Goal: Task Accomplishment & Management: Use online tool/utility

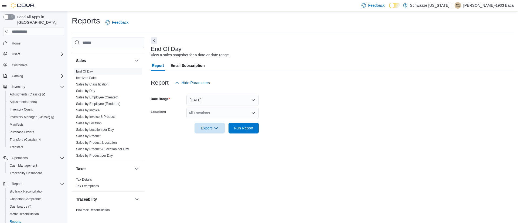
scroll to position [361, 0]
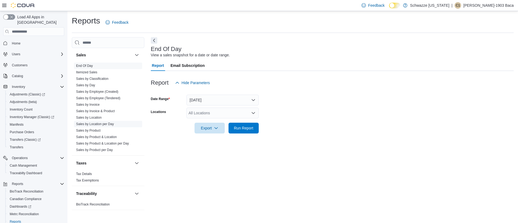
click at [104, 125] on link "Sales by Location per Day" at bounding box center [95, 124] width 38 height 4
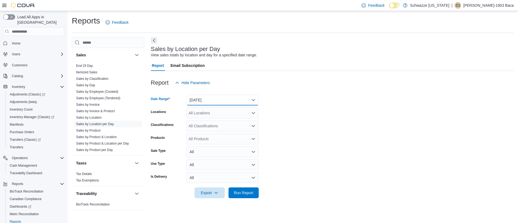
click at [237, 97] on button "[DATE]" at bounding box center [222, 100] width 72 height 11
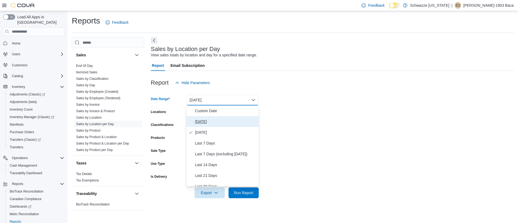
click at [206, 119] on span "[DATE]" at bounding box center [225, 121] width 61 height 6
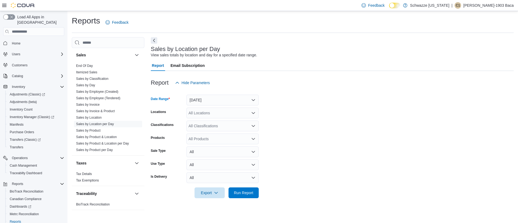
click at [206, 116] on div "All Locations" at bounding box center [222, 113] width 72 height 11
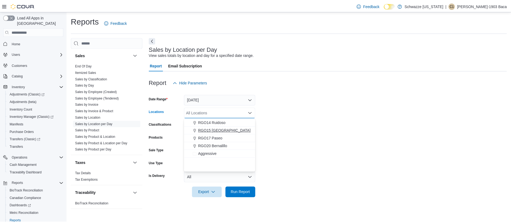
scroll to position [186, 0]
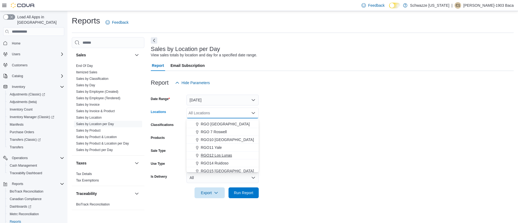
click at [222, 156] on span "RGO12 Los Lunas" at bounding box center [216, 155] width 31 height 5
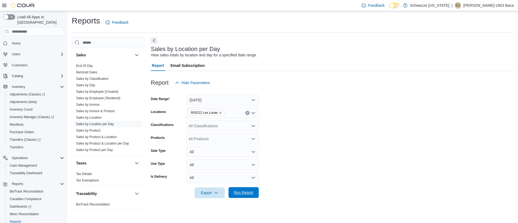
click at [245, 191] on span "Run Report" at bounding box center [243, 192] width 19 height 5
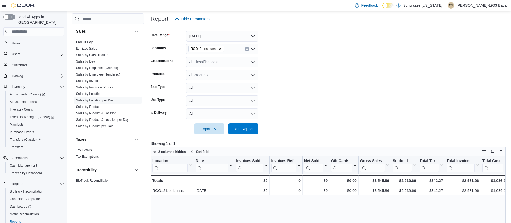
scroll to position [81, 0]
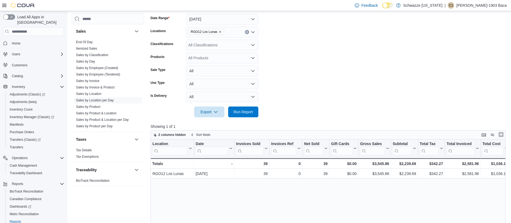
click at [505, 133] on button "Enter fullscreen" at bounding box center [501, 134] width 6 height 6
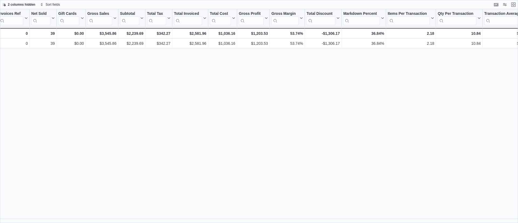
scroll to position [0, 113]
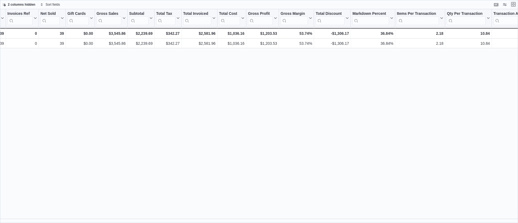
click at [513, 3] on button "Exit fullscreen" at bounding box center [513, 4] width 6 height 6
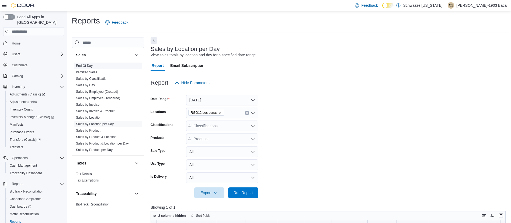
click at [81, 64] on link "End Of Day" at bounding box center [84, 66] width 17 height 4
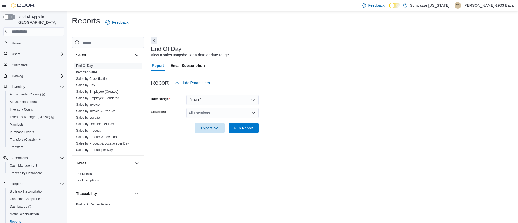
click at [213, 106] on form "Date Range [DATE] Locations All Locations Export Run Report" at bounding box center [332, 110] width 363 height 45
click at [211, 110] on div "All Locations" at bounding box center [222, 113] width 72 height 11
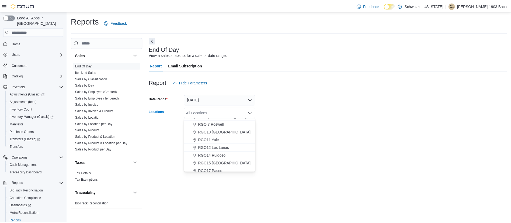
scroll to position [202, 0]
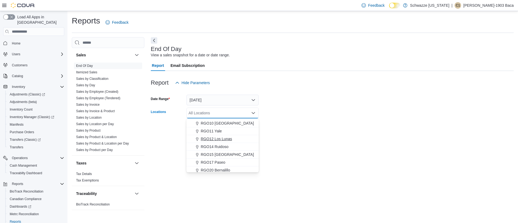
click at [222, 136] on span "RGO12 Los Lunas" at bounding box center [216, 138] width 31 height 5
drag, startPoint x: 305, startPoint y: 124, endPoint x: 286, endPoint y: 126, distance: 19.3
click at [304, 124] on form "Date Range [DATE] Locations RGO12 [GEOGRAPHIC_DATA] Combo box. Selected. RGO12 …" at bounding box center [332, 110] width 363 height 45
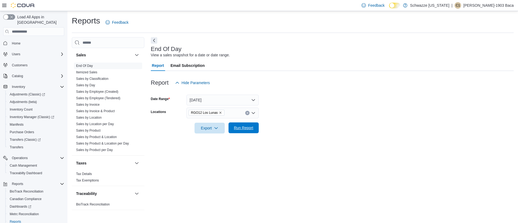
drag, startPoint x: 255, startPoint y: 129, endPoint x: 276, endPoint y: 118, distance: 23.4
click at [257, 128] on button "Run Report" at bounding box center [243, 127] width 30 height 11
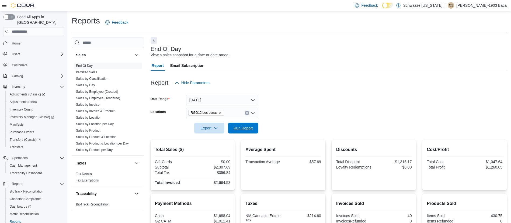
click at [240, 128] on span "Run Report" at bounding box center [243, 127] width 19 height 5
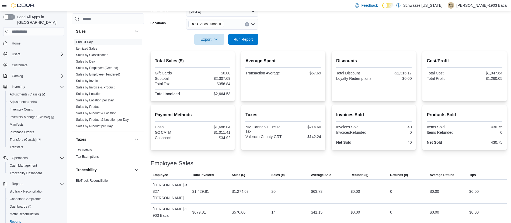
scroll to position [89, 0]
click at [248, 39] on span "Run Report" at bounding box center [243, 38] width 19 height 5
click at [241, 36] on span "Run Report" at bounding box center [244, 38] width 24 height 11
click at [250, 39] on span "Run Report" at bounding box center [243, 38] width 19 height 5
drag, startPoint x: 255, startPoint y: 39, endPoint x: 265, endPoint y: 37, distance: 10.6
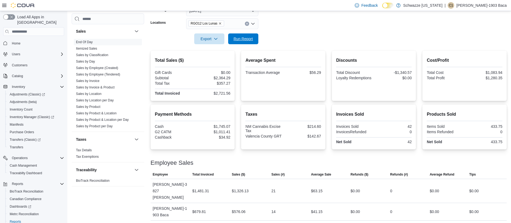
click at [255, 39] on span "Run Report" at bounding box center [244, 38] width 24 height 11
click at [251, 38] on span "Run Report" at bounding box center [243, 38] width 19 height 5
click at [232, 43] on span "Run Report" at bounding box center [244, 38] width 24 height 11
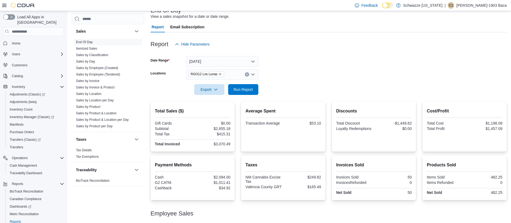
scroll to position [0, 0]
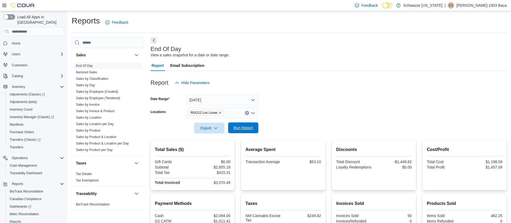
click at [237, 128] on span "Run Report" at bounding box center [243, 127] width 19 height 5
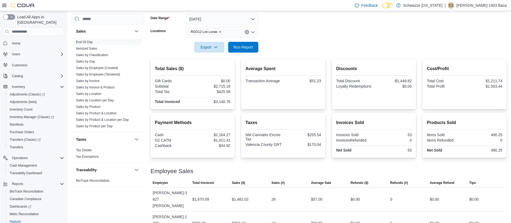
scroll to position [89, 0]
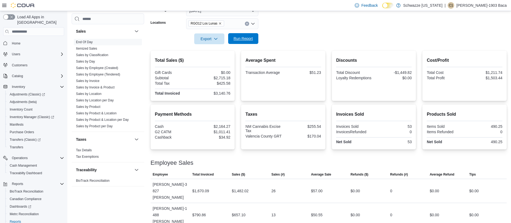
click at [246, 40] on span "Run Report" at bounding box center [243, 38] width 19 height 5
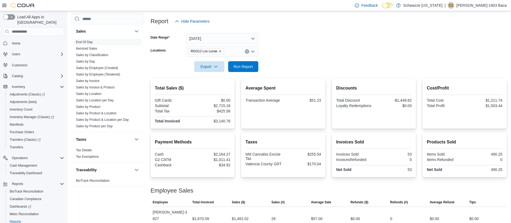
scroll to position [49, 0]
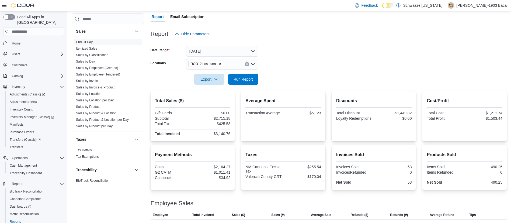
click at [247, 64] on icon "Clear input" at bounding box center [246, 64] width 1 height 1
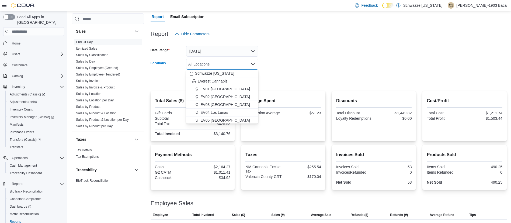
click at [218, 111] on span "EV04 Los Lunas" at bounding box center [215, 112] width 28 height 5
click at [328, 56] on form "Date Range [DATE] Locations EV04 [GEOGRAPHIC_DATA] Combo box. Selected. EV04 Lo…" at bounding box center [329, 61] width 356 height 45
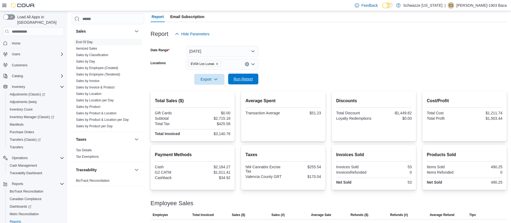
click at [247, 78] on span "Run Report" at bounding box center [243, 78] width 19 height 5
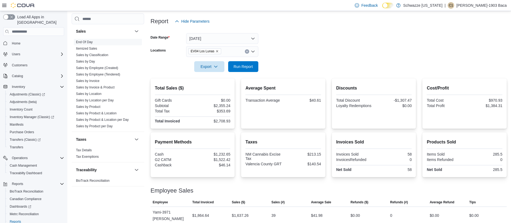
scroll to position [49, 0]
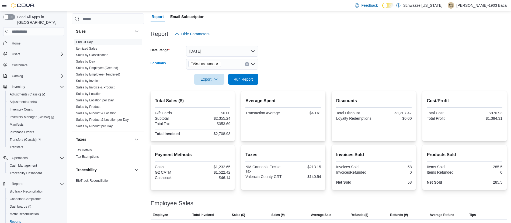
click at [247, 64] on icon "Clear input" at bounding box center [247, 64] width 2 height 2
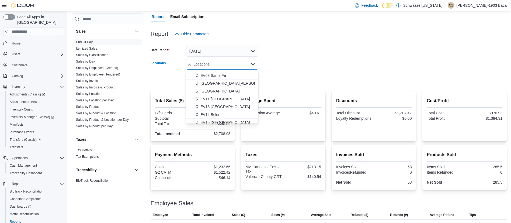
scroll to position [81, 0]
click at [216, 104] on span "EV14 Belen" at bounding box center [211, 101] width 20 height 5
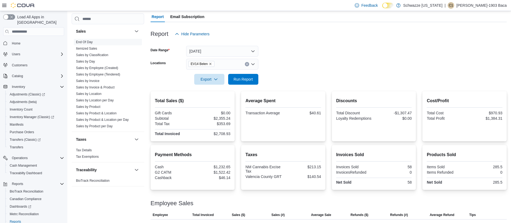
drag, startPoint x: 330, startPoint y: 73, endPoint x: 325, endPoint y: 74, distance: 4.8
click at [327, 74] on div at bounding box center [329, 72] width 356 height 4
drag, startPoint x: 248, startPoint y: 80, endPoint x: 327, endPoint y: 66, distance: 80.0
click at [248, 80] on span "Run Report" at bounding box center [243, 78] width 19 height 5
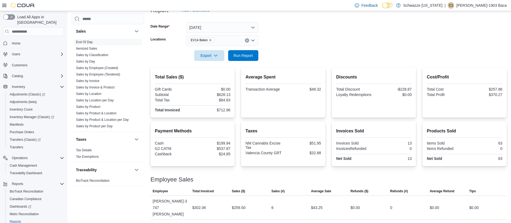
scroll to position [49, 0]
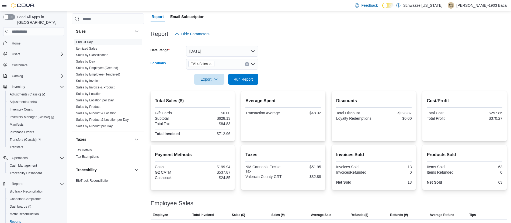
click at [246, 64] on icon "Clear input" at bounding box center [247, 64] width 2 height 2
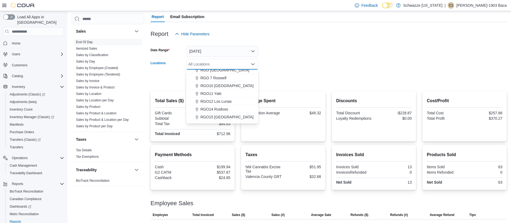
scroll to position [202, 0]
click at [215, 92] on span "RGO12 Los Lunas" at bounding box center [216, 89] width 31 height 5
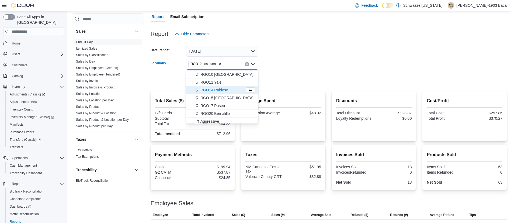
drag, startPoint x: 259, startPoint y: 70, endPoint x: 253, endPoint y: 73, distance: 6.8
click at [259, 70] on div at bounding box center [329, 72] width 356 height 4
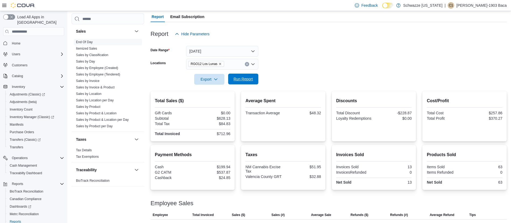
drag, startPoint x: 242, startPoint y: 80, endPoint x: 267, endPoint y: 68, distance: 28.0
click at [245, 79] on span "Run Report" at bounding box center [243, 78] width 19 height 5
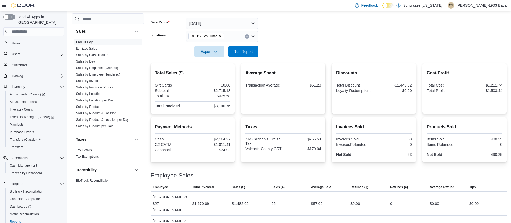
scroll to position [89, 0]
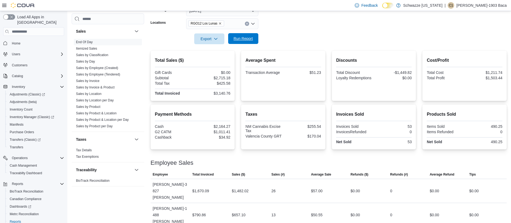
click at [252, 39] on span "Run Report" at bounding box center [243, 38] width 19 height 5
drag, startPoint x: 250, startPoint y: 38, endPoint x: 270, endPoint y: 36, distance: 19.8
click at [250, 38] on span "Run Report" at bounding box center [243, 38] width 19 height 5
click at [251, 39] on span "Run Report" at bounding box center [243, 38] width 19 height 5
click at [244, 42] on span "Run Report" at bounding box center [244, 38] width 24 height 11
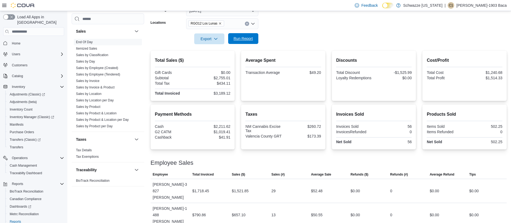
click at [251, 39] on span "Run Report" at bounding box center [243, 38] width 19 height 5
click at [240, 37] on span "Run Report" at bounding box center [243, 38] width 19 height 5
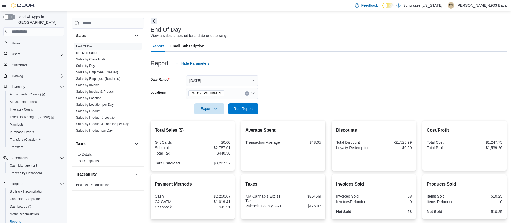
scroll to position [8, 0]
